Goal: Find specific page/section: Find specific page/section

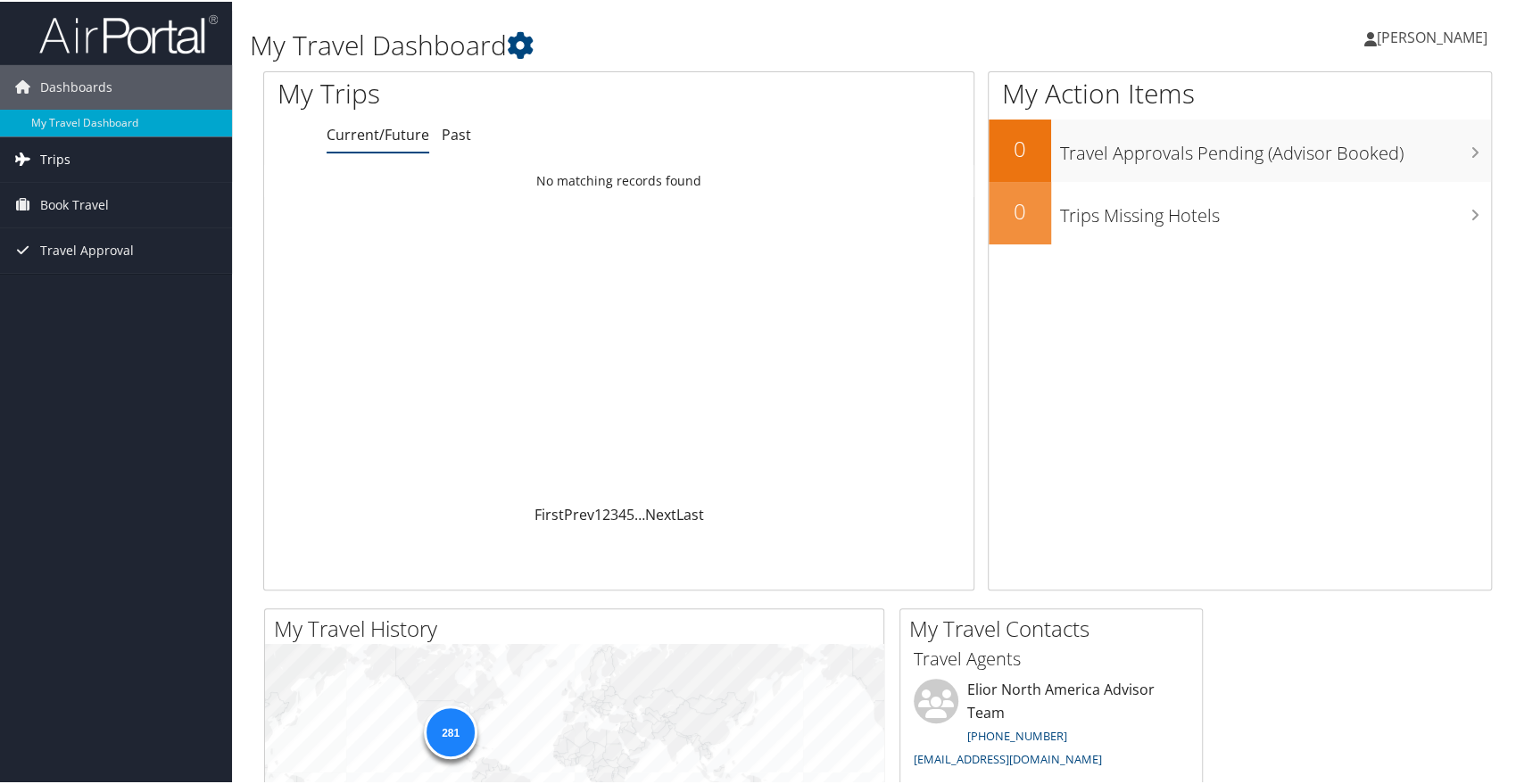
click at [50, 166] on span "Trips" at bounding box center [56, 157] width 31 height 44
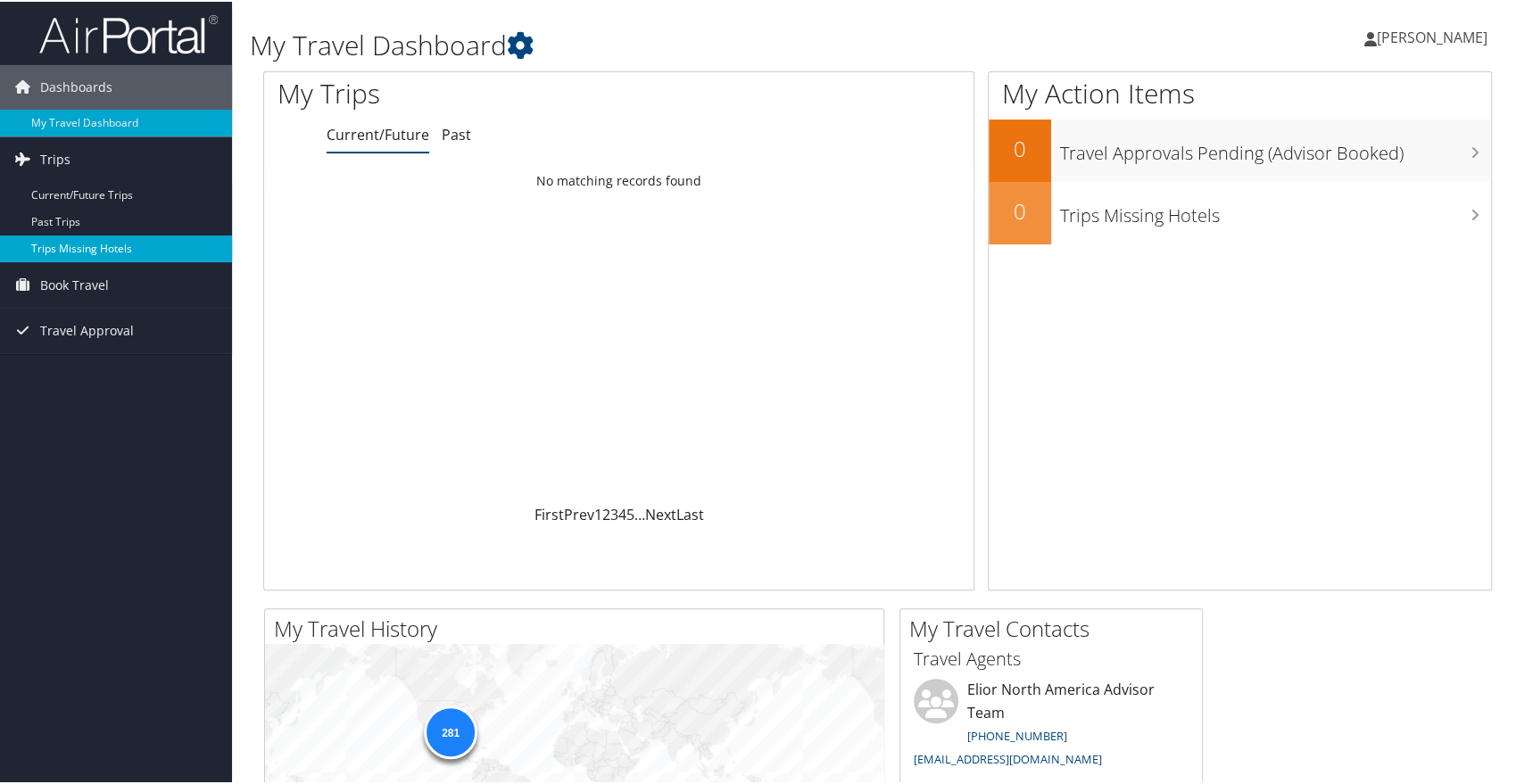
click at [87, 243] on link "Trips Missing Hotels" at bounding box center [115, 247] width 232 height 27
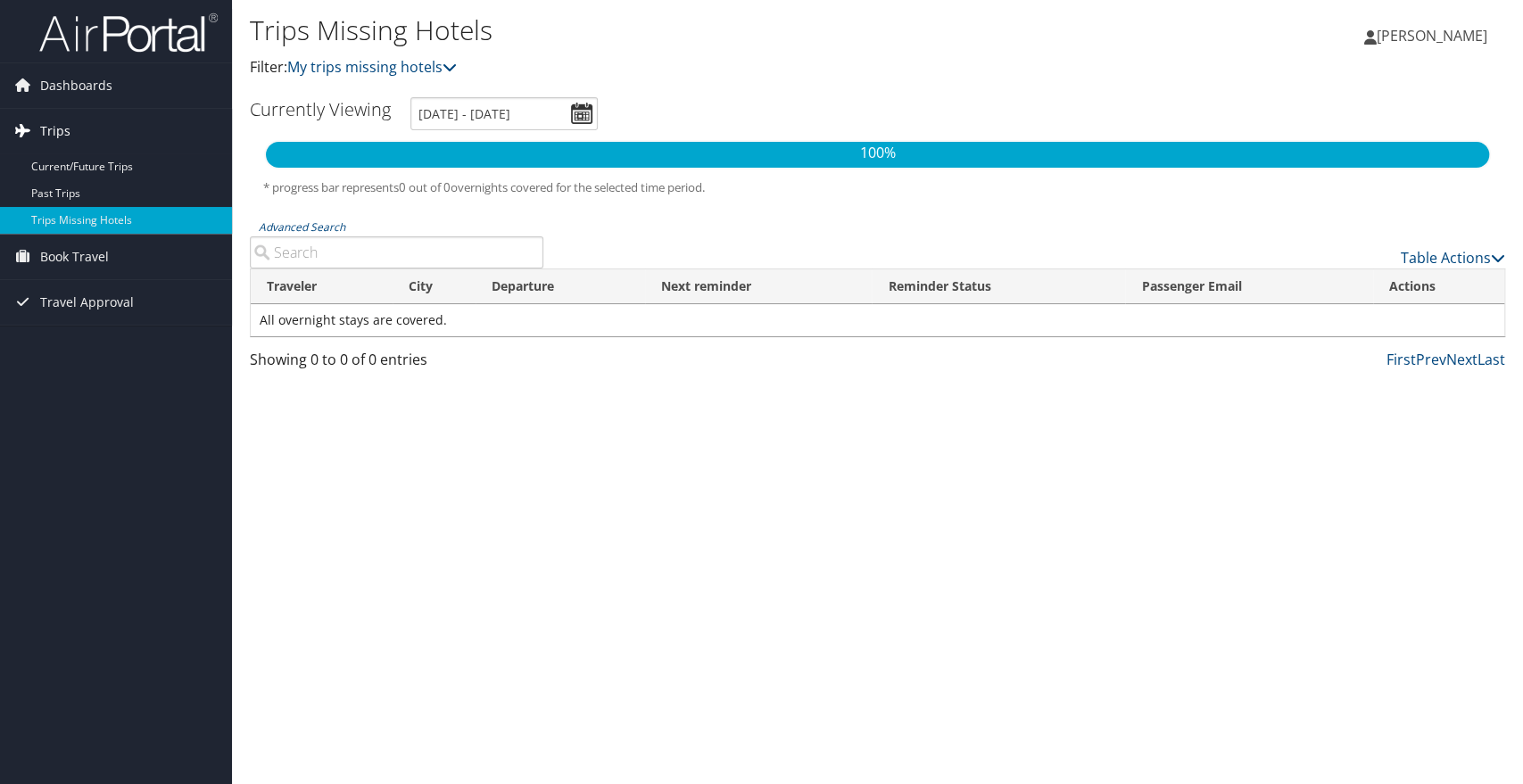
click at [52, 133] on span "Trips" at bounding box center [56, 131] width 31 height 44
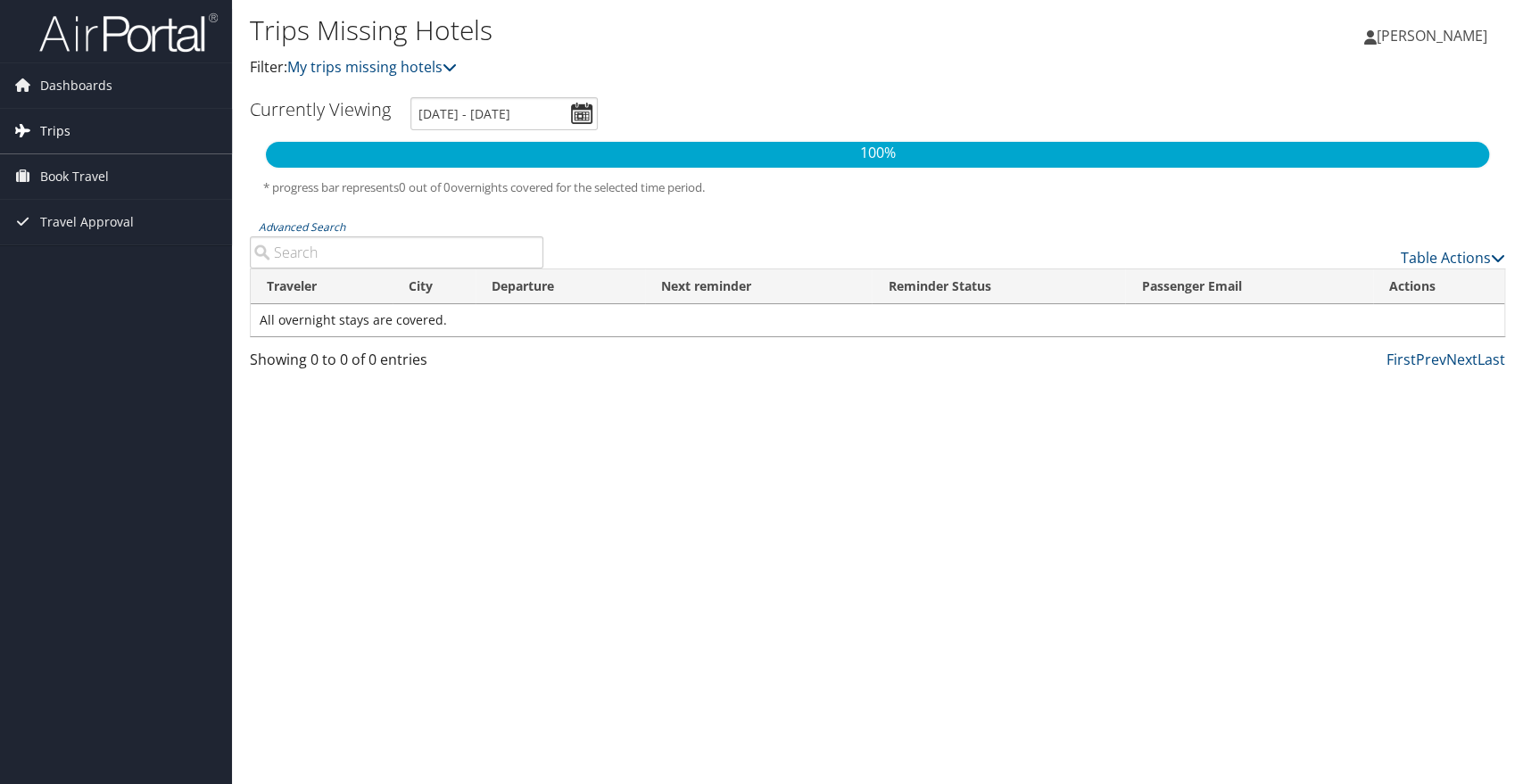
click at [52, 133] on span "Trips" at bounding box center [56, 131] width 31 height 44
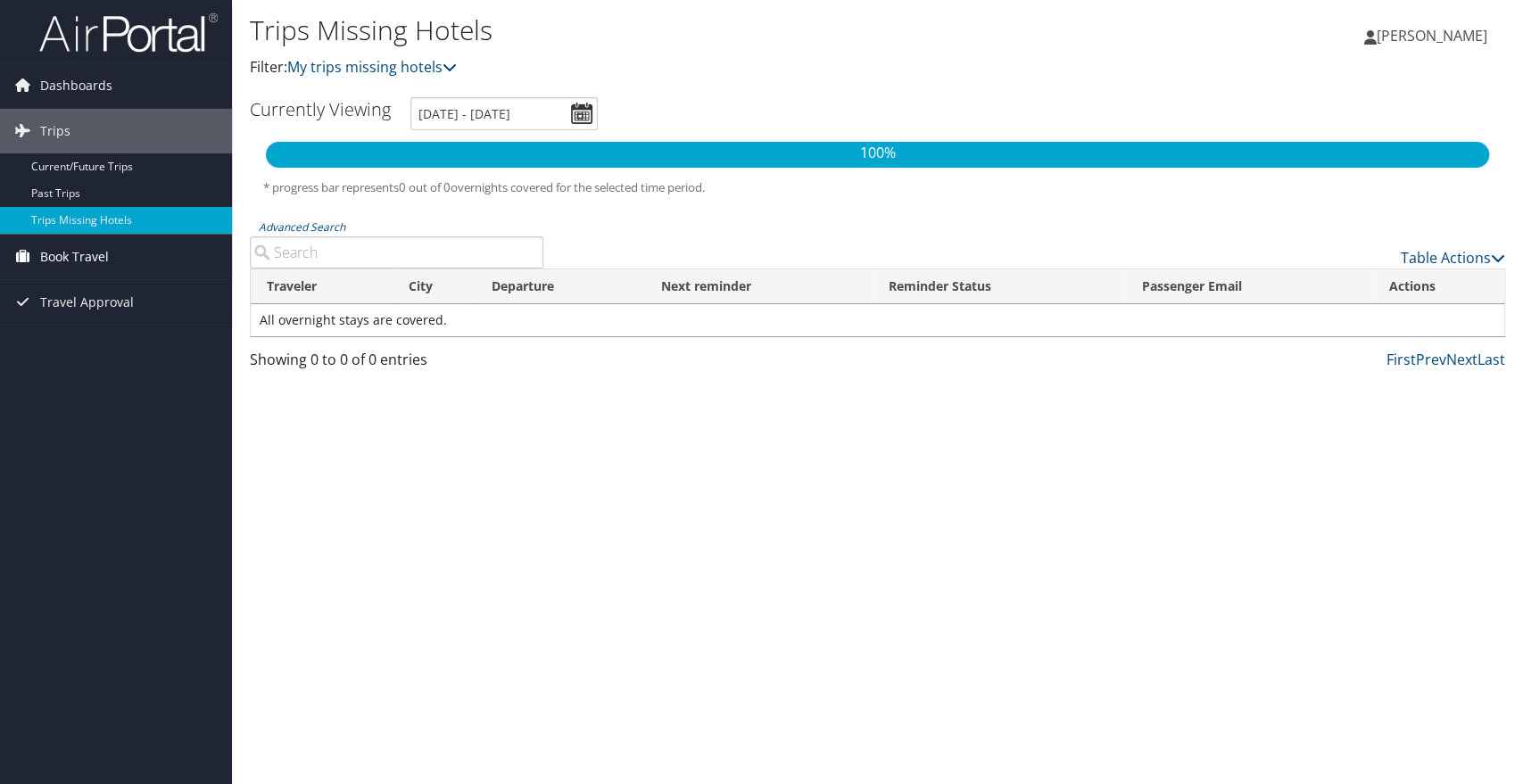
click at [56, 257] on span "Book Travel" at bounding box center [75, 256] width 68 height 44
click at [80, 342] on link "Book/Manage Online Trips" at bounding box center [115, 346] width 232 height 27
